Goal: Navigation & Orientation: Find specific page/section

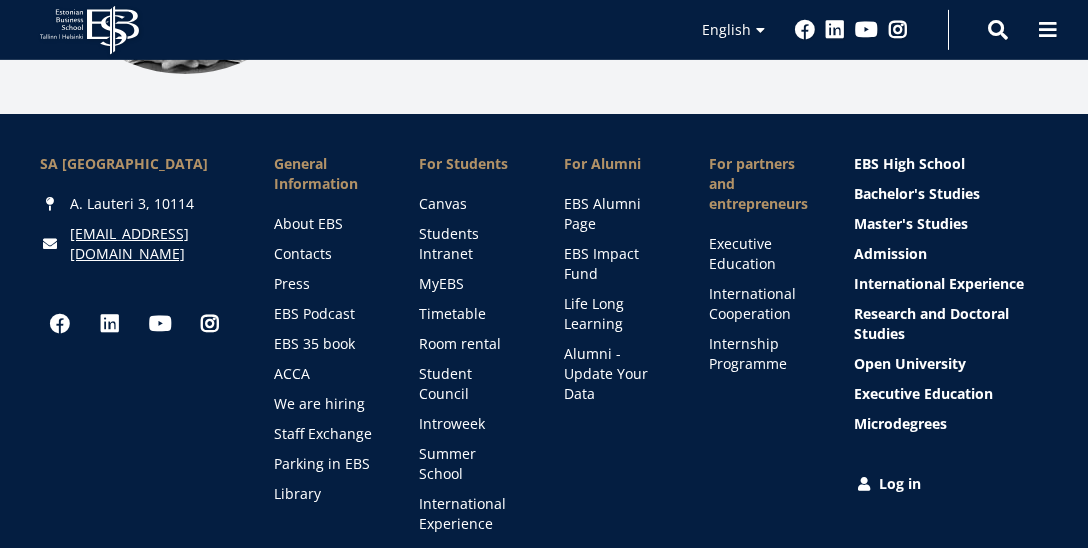
scroll to position [2975, 0]
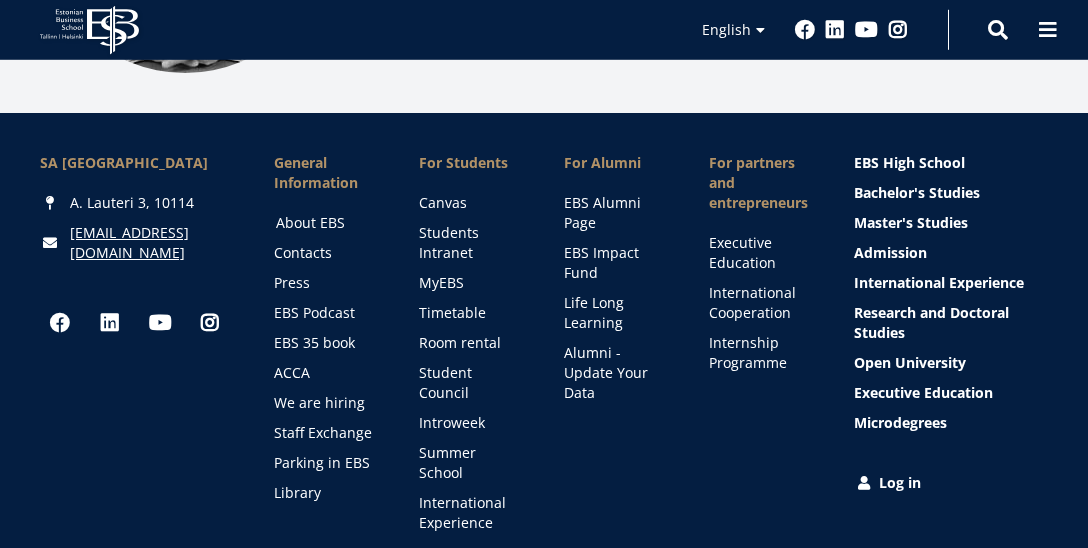
click at [308, 213] on link "About EBS" at bounding box center [328, 223] width 105 height 20
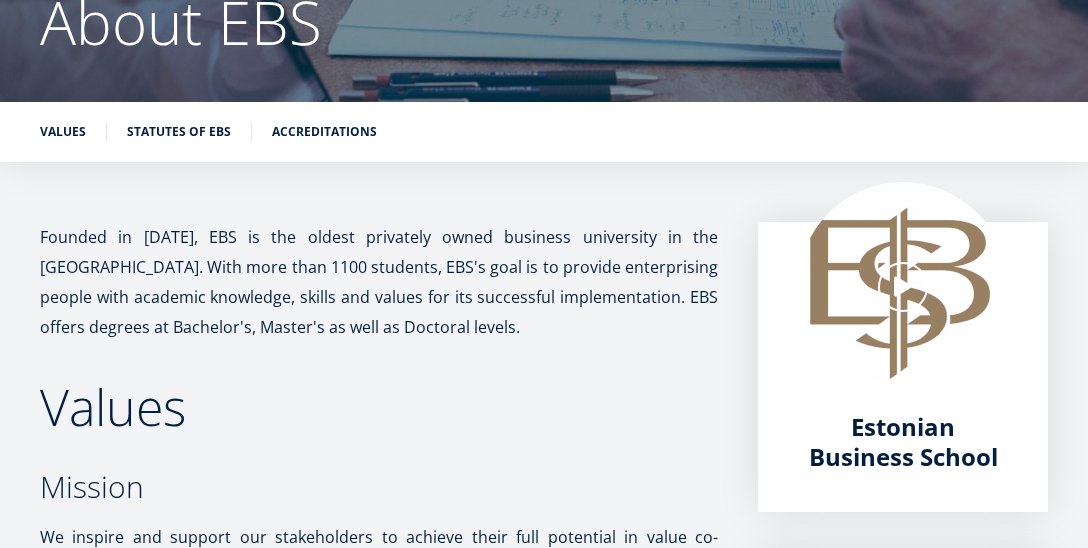
scroll to position [217, 0]
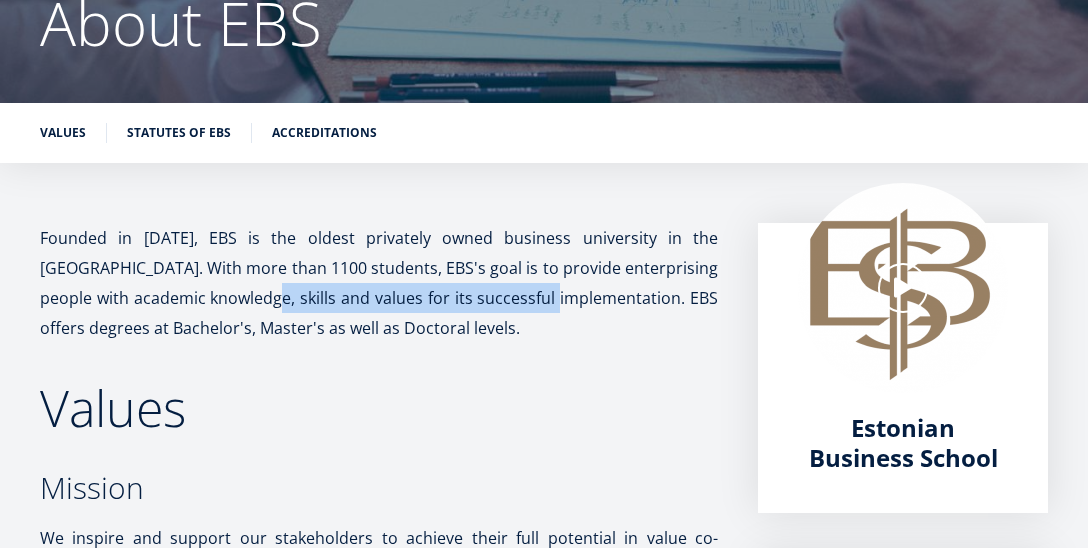
drag, startPoint x: 202, startPoint y: 293, endPoint x: 512, endPoint y: 299, distance: 310.0
click at [512, 299] on p "Founded in 1988, EBS is the oldest privately owned business university in the B…" at bounding box center [379, 283] width 678 height 120
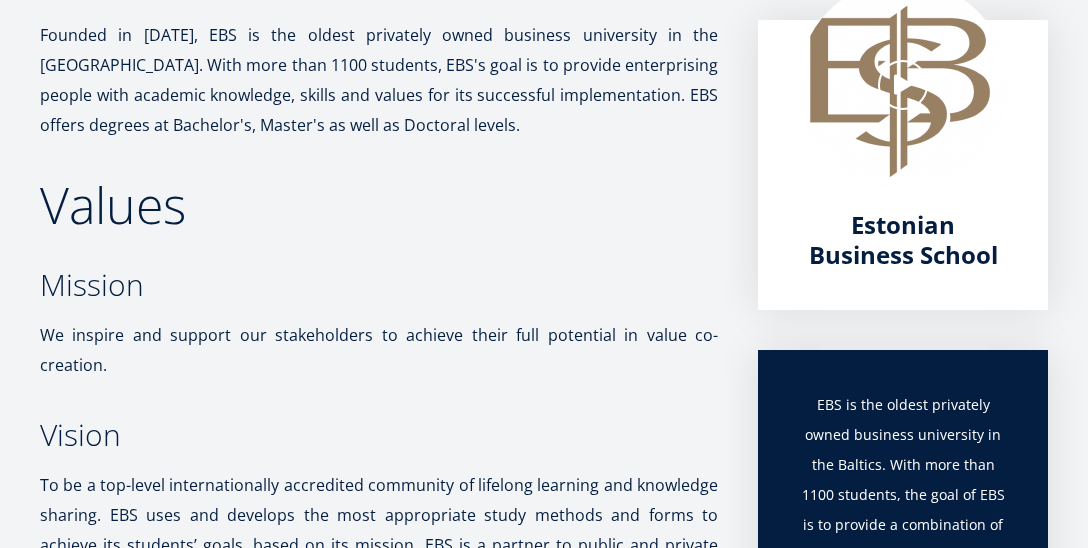
scroll to position [0, 0]
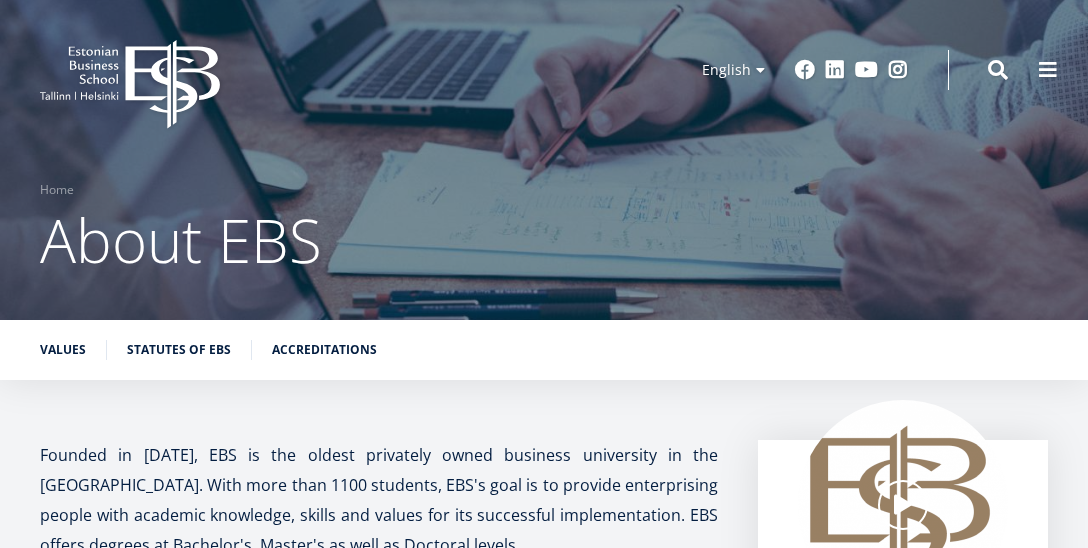
click at [125, 99] on icon "EBS Logo Created with Sketch." at bounding box center [130, 84] width 180 height 89
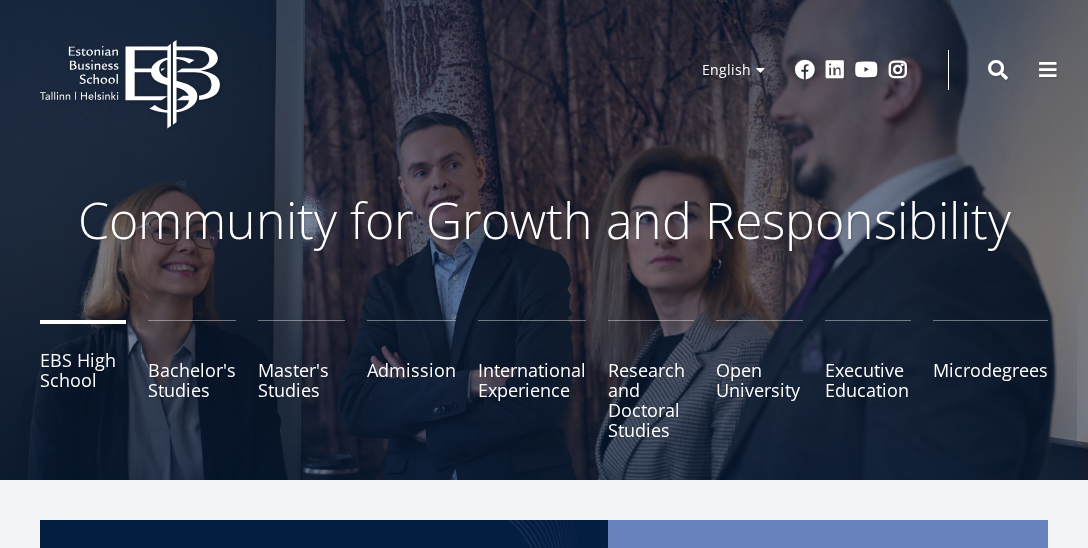
click at [79, 377] on link "EBS High School" at bounding box center [83, 380] width 86 height 120
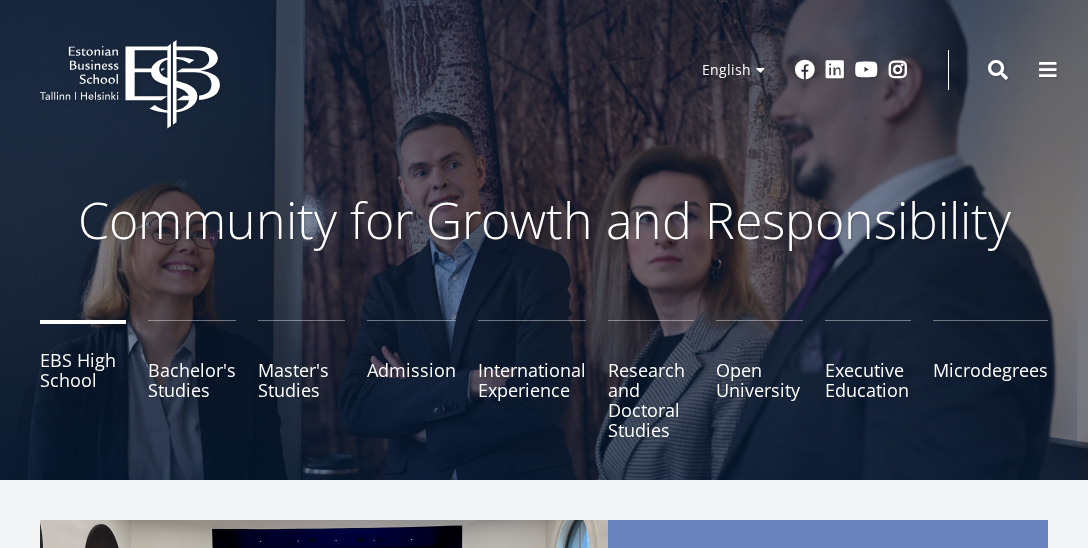
click at [87, 384] on link "EBS High School" at bounding box center [83, 380] width 86 height 120
